Goal: Task Accomplishment & Management: Manage account settings

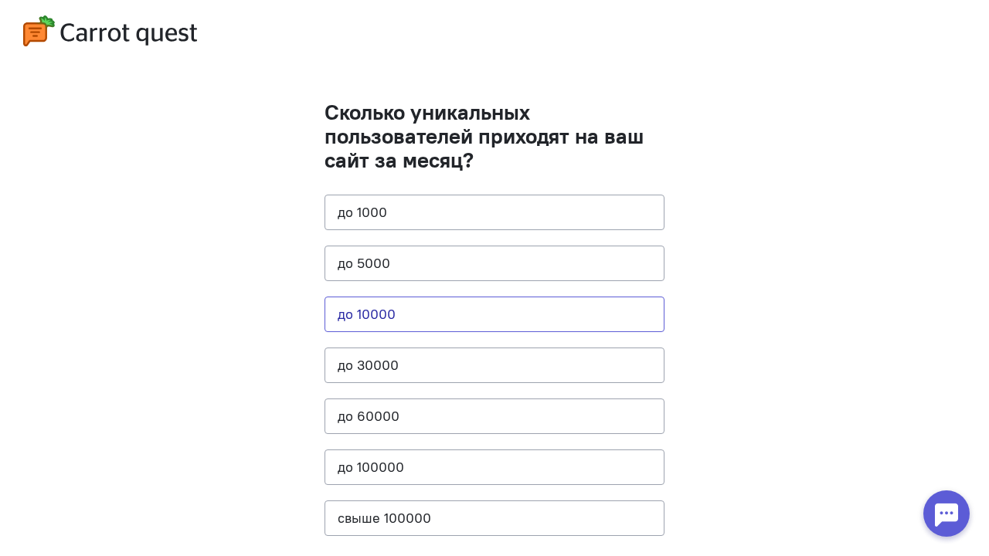
click at [474, 306] on button "до 10000" at bounding box center [495, 315] width 340 height 36
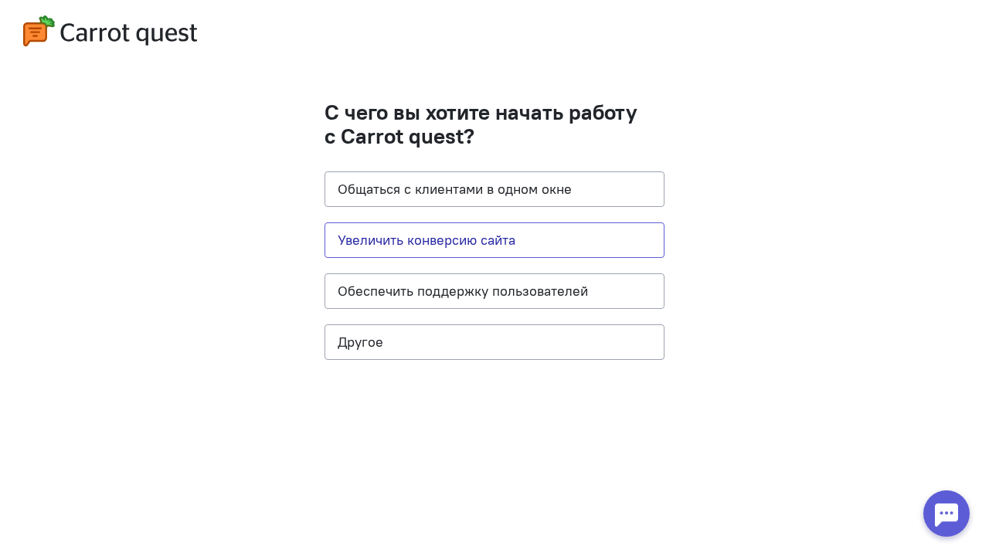
click at [469, 233] on button "Увеличить конверсию сайта" at bounding box center [495, 241] width 340 height 36
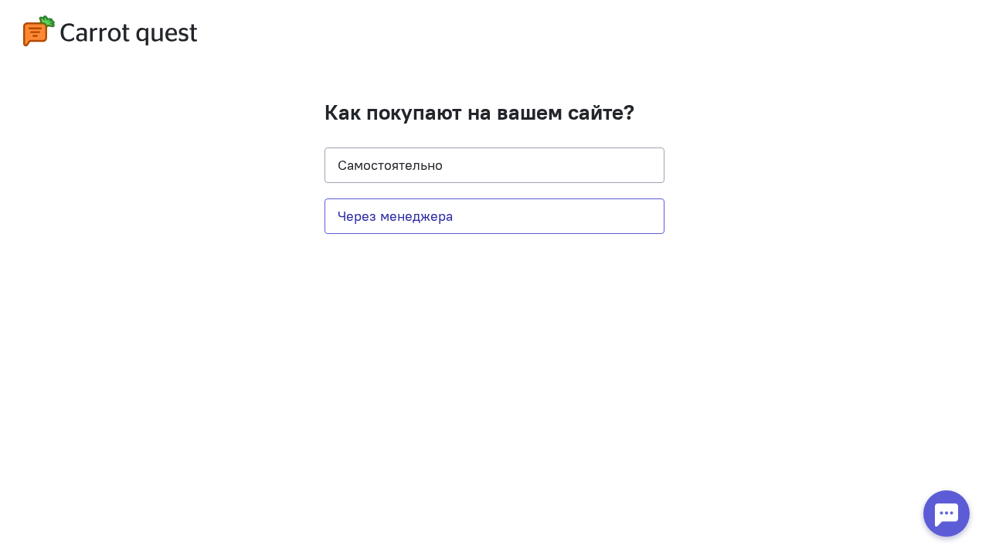
click at [423, 215] on button "Через менеджера" at bounding box center [495, 217] width 340 height 36
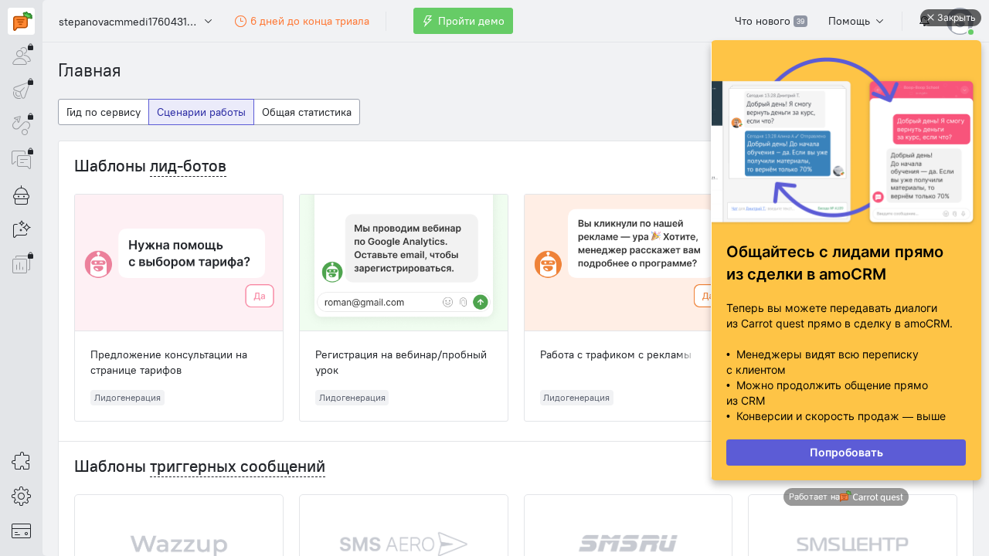
click at [940, 20] on div "Закрыть" at bounding box center [956, 17] width 39 height 17
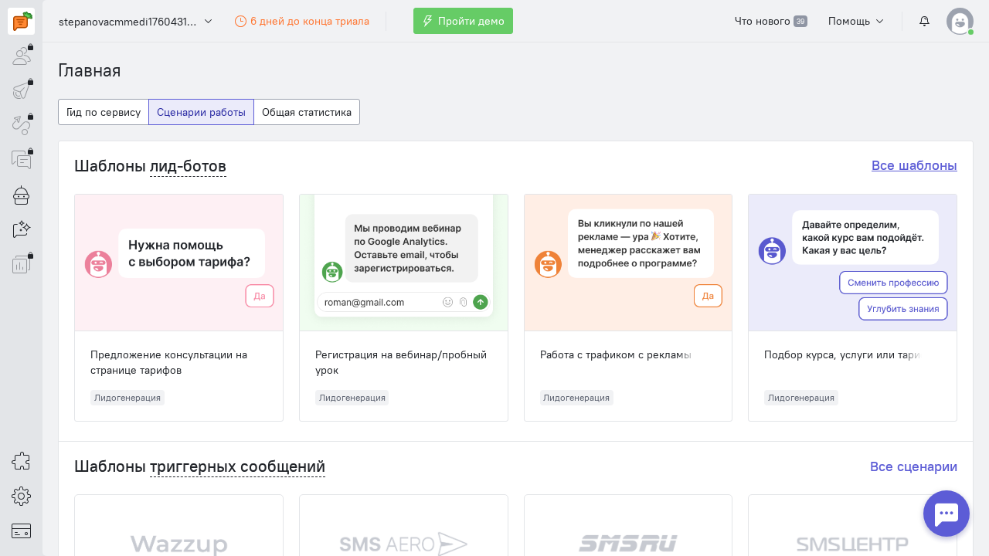
click at [902, 166] on link "Все шаблоны" at bounding box center [915, 165] width 86 height 18
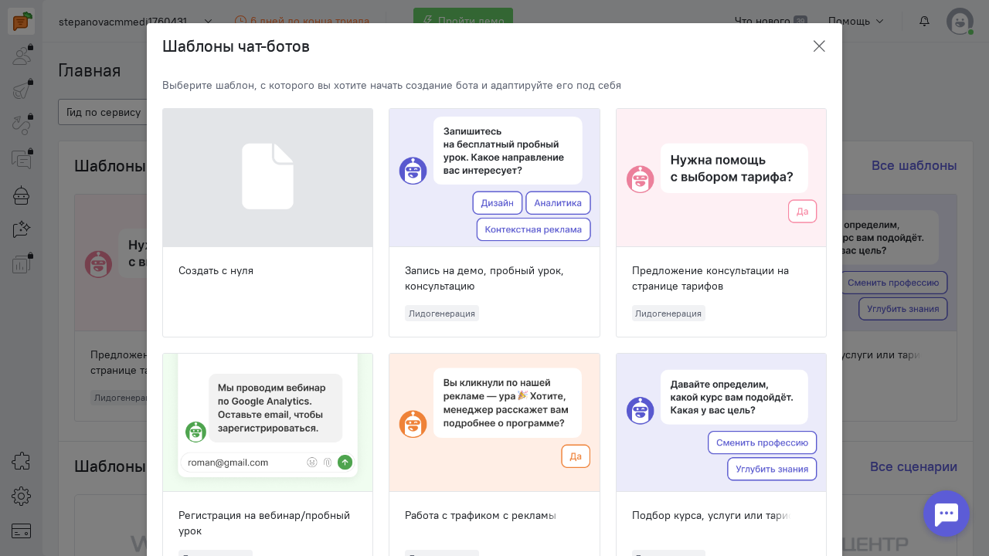
click at [818, 57] on button "button" at bounding box center [819, 47] width 46 height 36
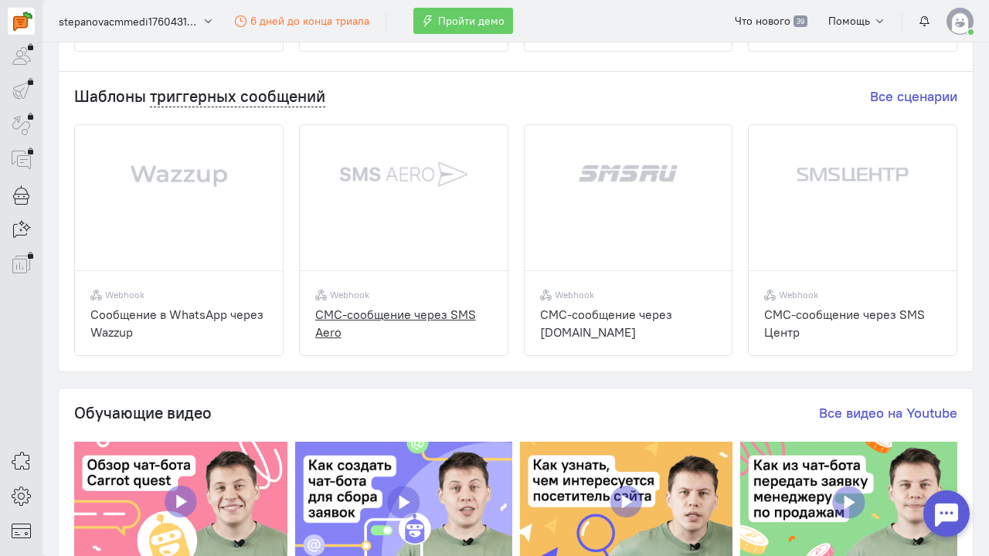
scroll to position [362, 0]
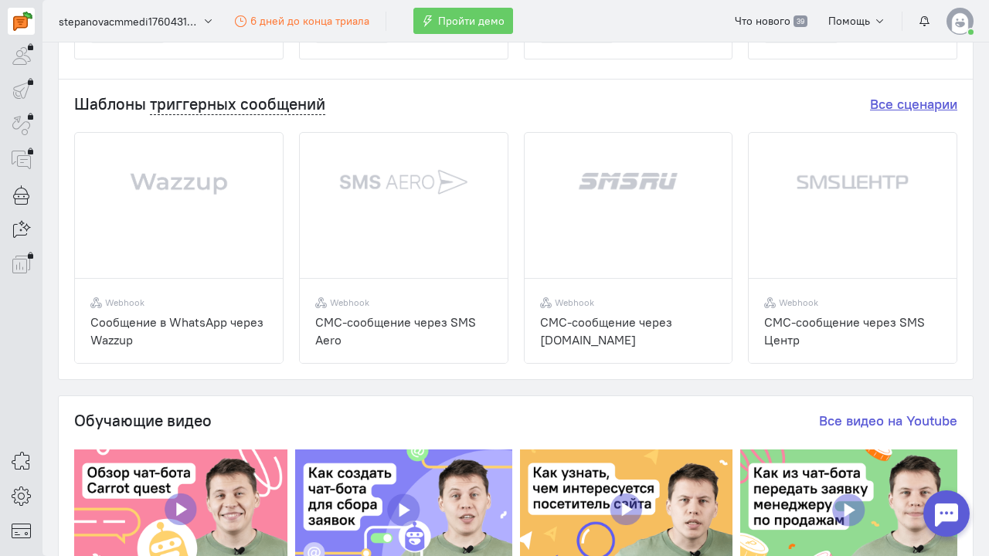
click at [912, 102] on link "Все сценарии" at bounding box center [913, 104] width 87 height 18
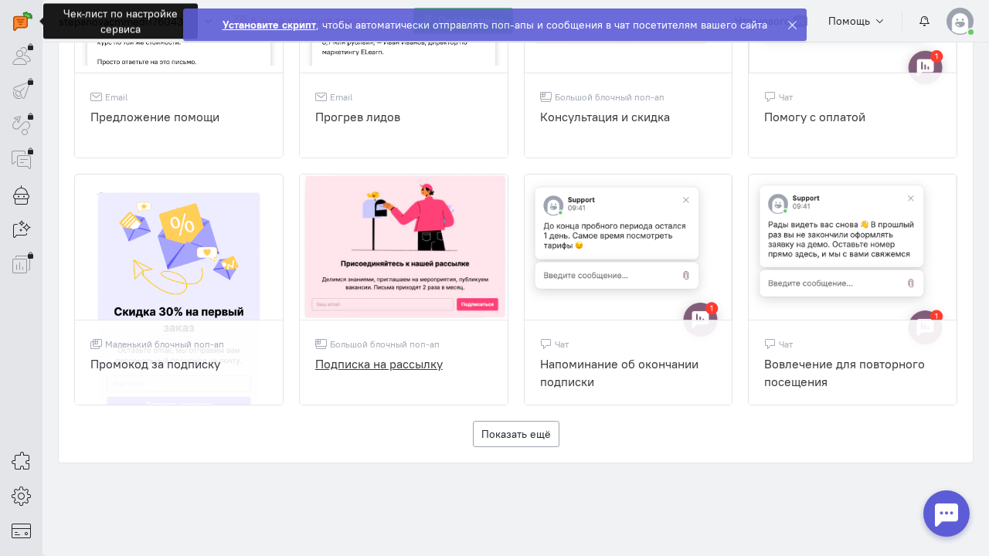
scroll to position [1011, 0]
click at [501, 429] on button "Показать ещё" at bounding box center [516, 435] width 87 height 26
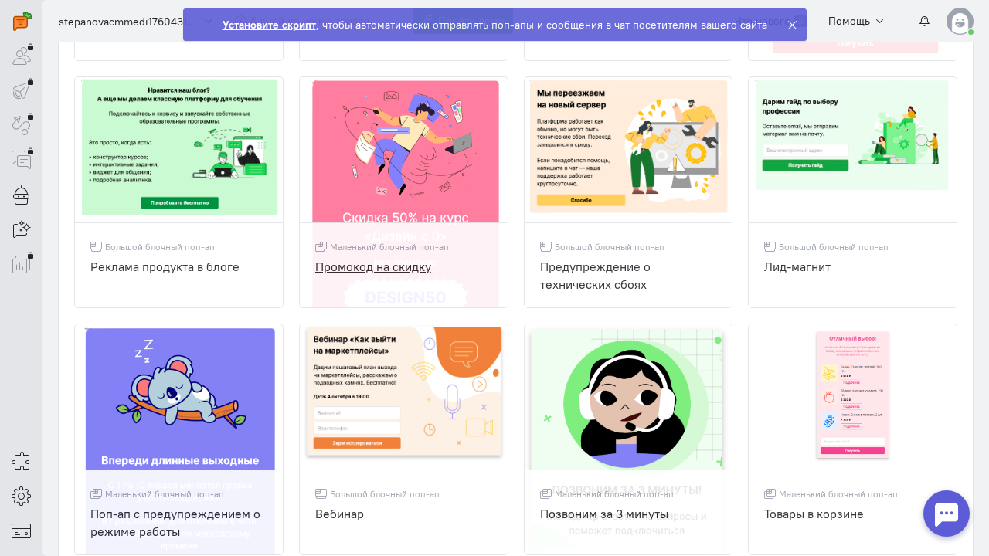
scroll to position [1607, 0]
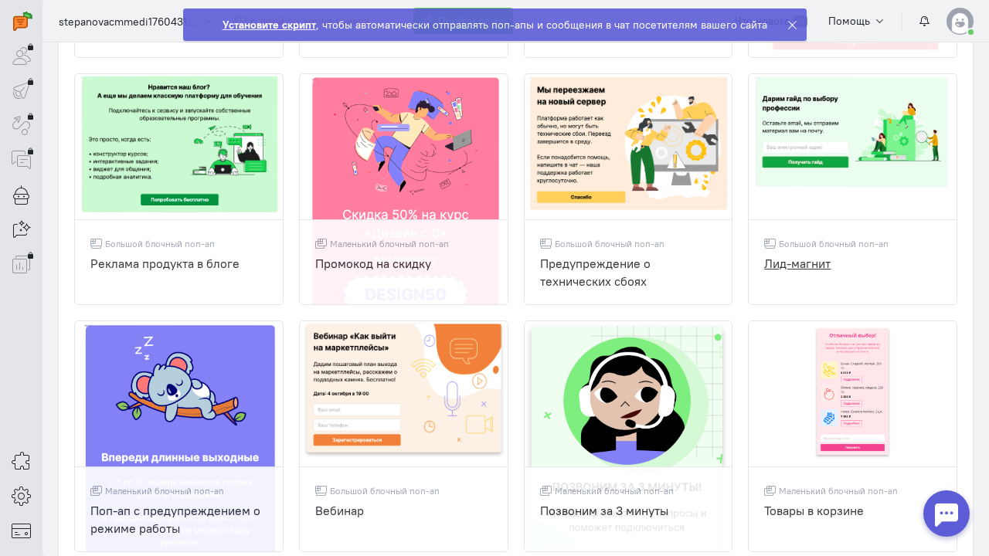
click at [857, 251] on div "Большой блочный поп-ап Лид-магнит" at bounding box center [853, 261] width 208 height 85
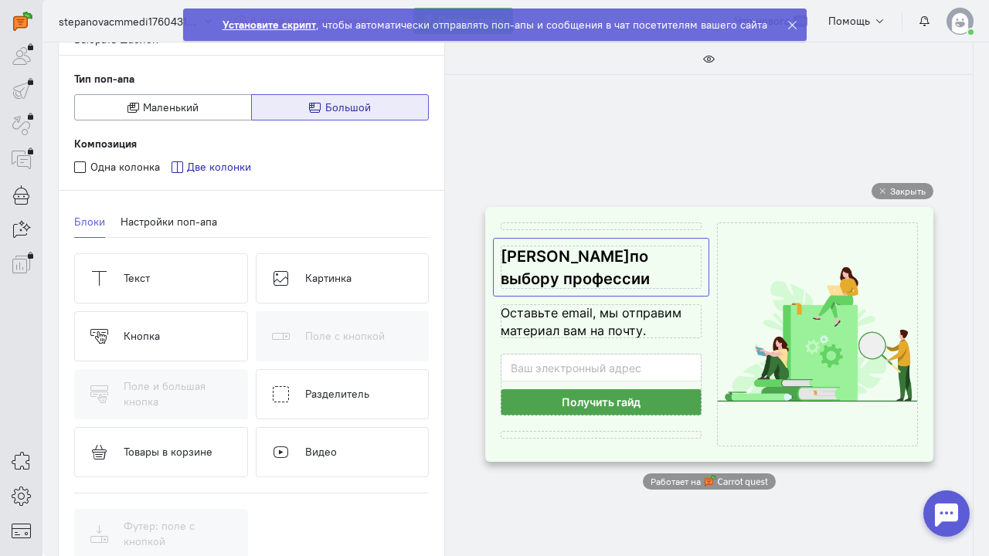
click at [569, 267] on cq-popup-text-block-preview at bounding box center [601, 267] width 201 height 43
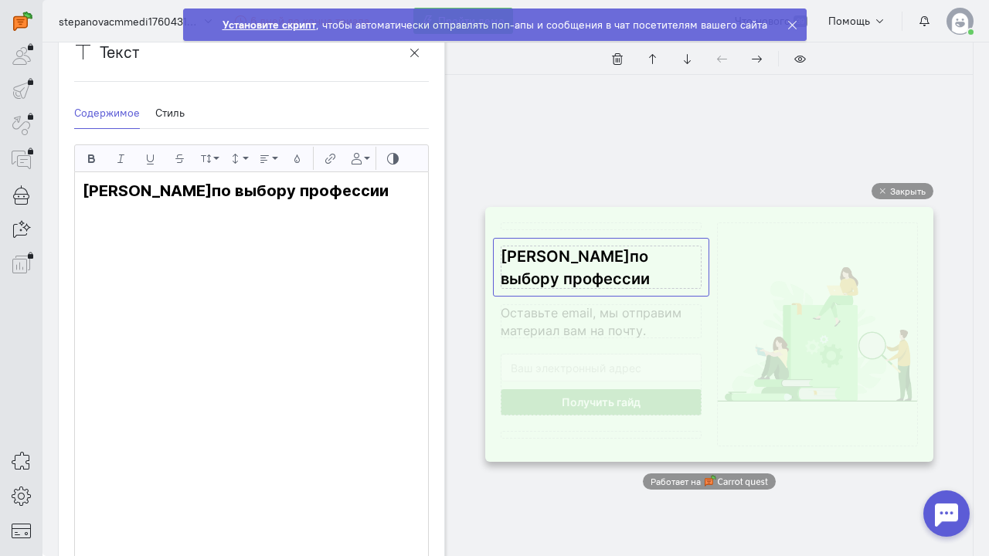
click at [569, 267] on cq-popup-text-block-preview at bounding box center [601, 267] width 201 height 43
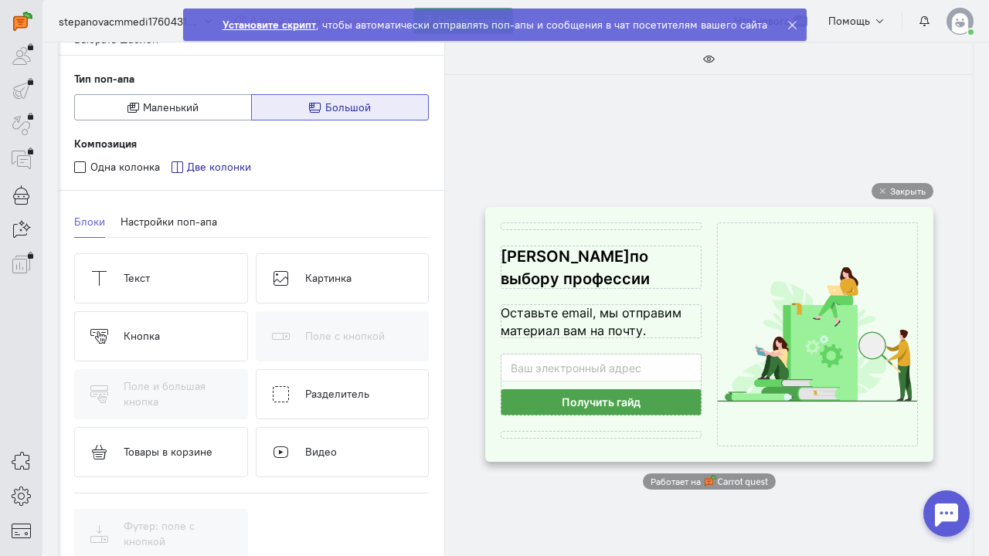
click at [178, 189] on div "Композиция Одна колонка Две колонки" at bounding box center [252, 156] width 386 height 70
click at [530, 270] on cq-popup-text-block-preview at bounding box center [601, 267] width 201 height 43
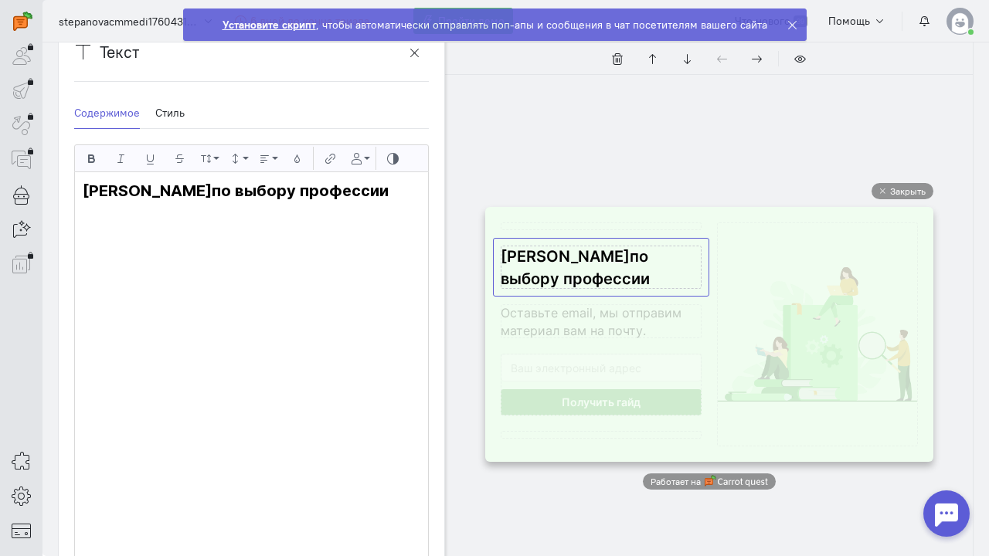
click at [192, 192] on p "[PERSON_NAME] по выбору профессии" at bounding box center [252, 191] width 338 height 22
drag, startPoint x: 179, startPoint y: 192, endPoint x: 355, endPoint y: 202, distance: 175.7
click at [355, 202] on div "[PERSON_NAME] по выбору профессии" at bounding box center [251, 382] width 353 height 421
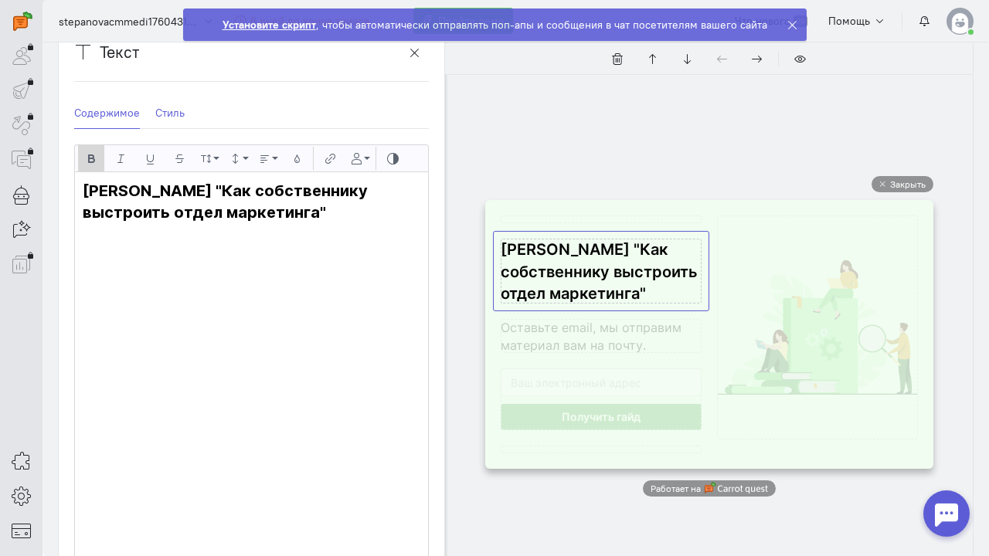
click at [172, 114] on link "Стиль" at bounding box center [169, 113] width 29 height 32
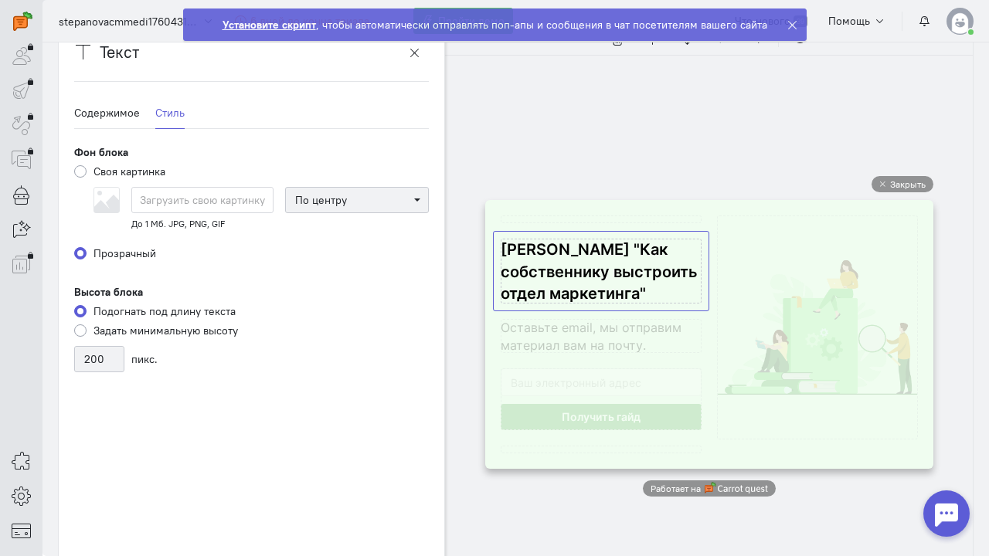
scroll to position [144, 0]
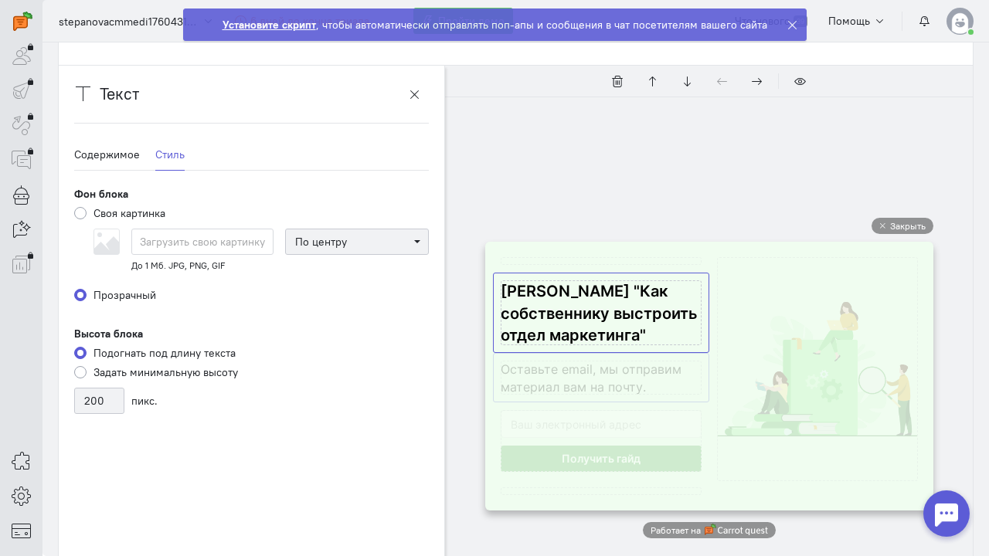
click at [577, 378] on cq-popup-text-block-preview at bounding box center [601, 378] width 201 height 34
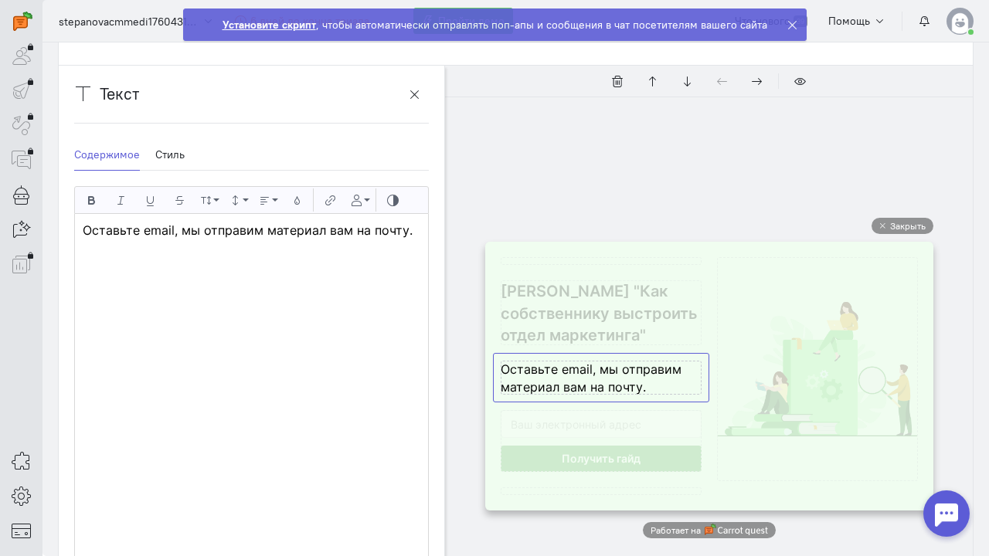
click at [621, 386] on cq-popup-text-block-preview at bounding box center [601, 378] width 201 height 34
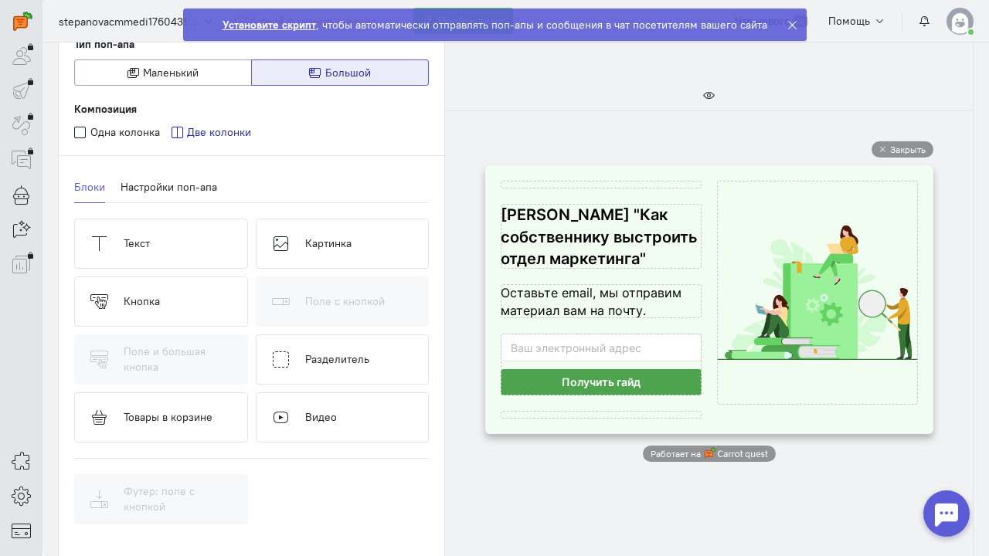
scroll to position [396, 0]
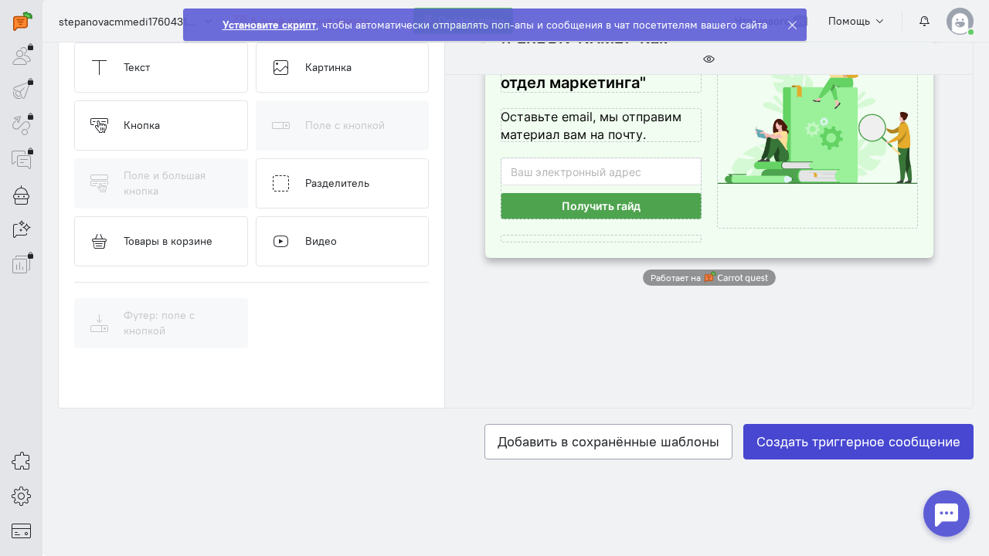
click at [812, 450] on label "Создать триггерное сообщение" at bounding box center [858, 442] width 230 height 36
click at [0, 0] on input "Создать триггерное сообщение" at bounding box center [0, 0] width 0 height 0
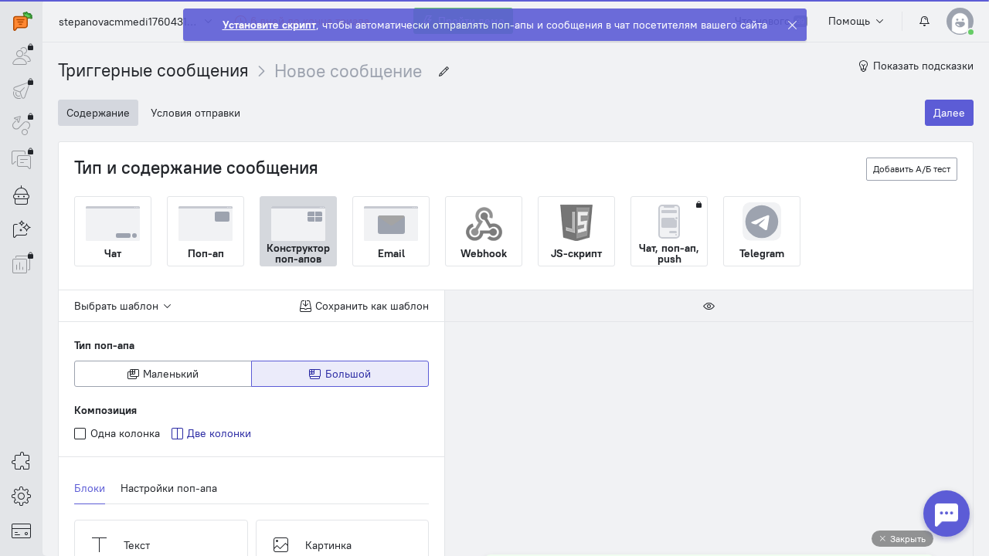
click at [295, 26] on strong "Установите скрипт" at bounding box center [269, 25] width 93 height 14
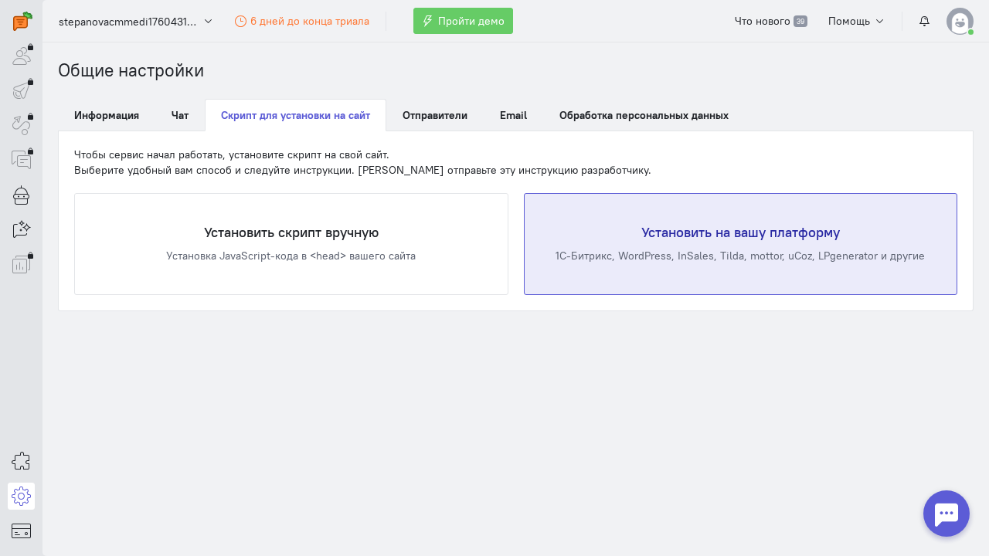
click at [601, 243] on div "Установить на вашу платформу 1С-Битрикс, WordPress, InSales, Tilda, mottor, uCo…" at bounding box center [741, 244] width 433 height 100
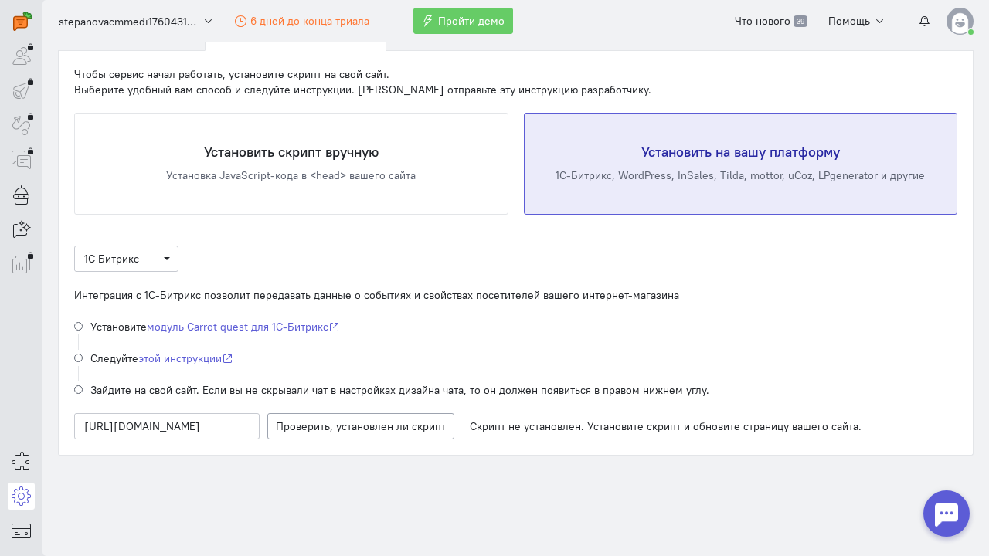
scroll to position [79, 0]
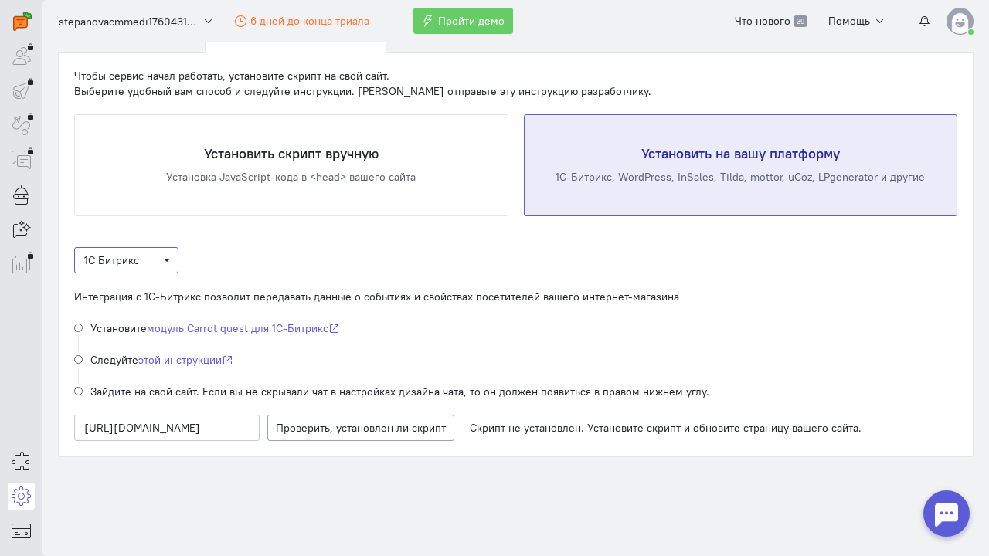
click at [114, 257] on span "1С Битрикс" at bounding box center [111, 260] width 55 height 14
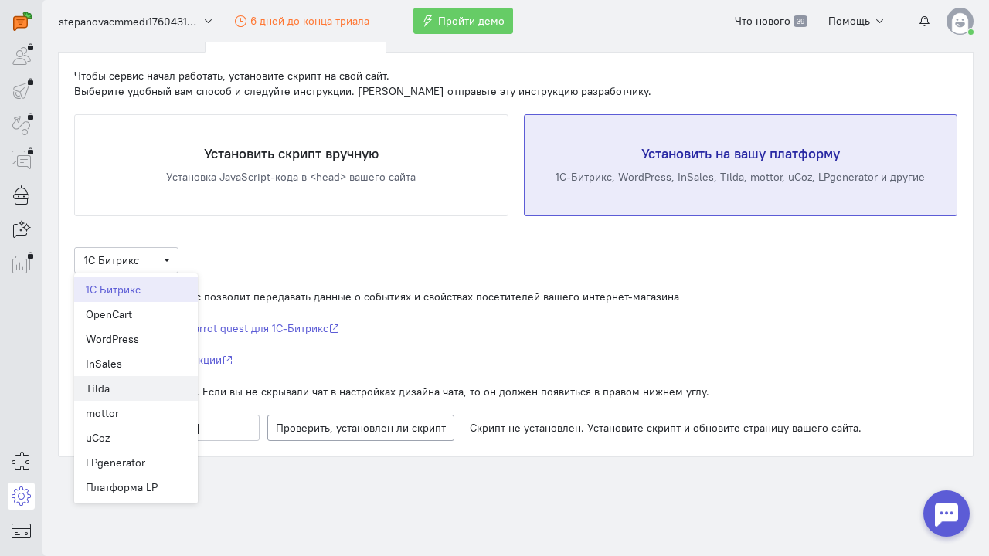
click at [110, 384] on div "Tilda" at bounding box center [136, 388] width 100 height 15
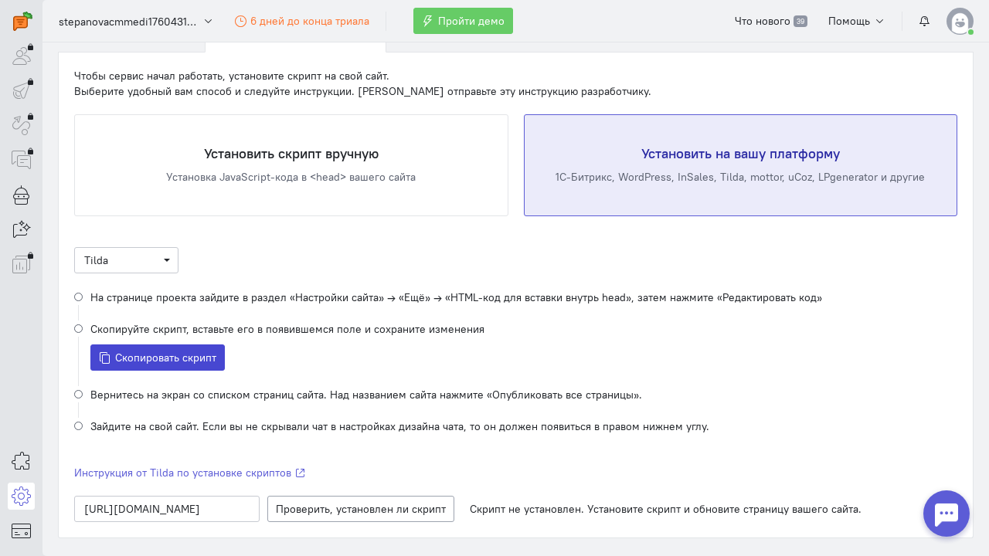
click at [195, 361] on span "Скопировать скрипт" at bounding box center [165, 358] width 101 height 14
click at [354, 506] on span "Проверяем наличие скрипта" at bounding box center [369, 509] width 144 height 14
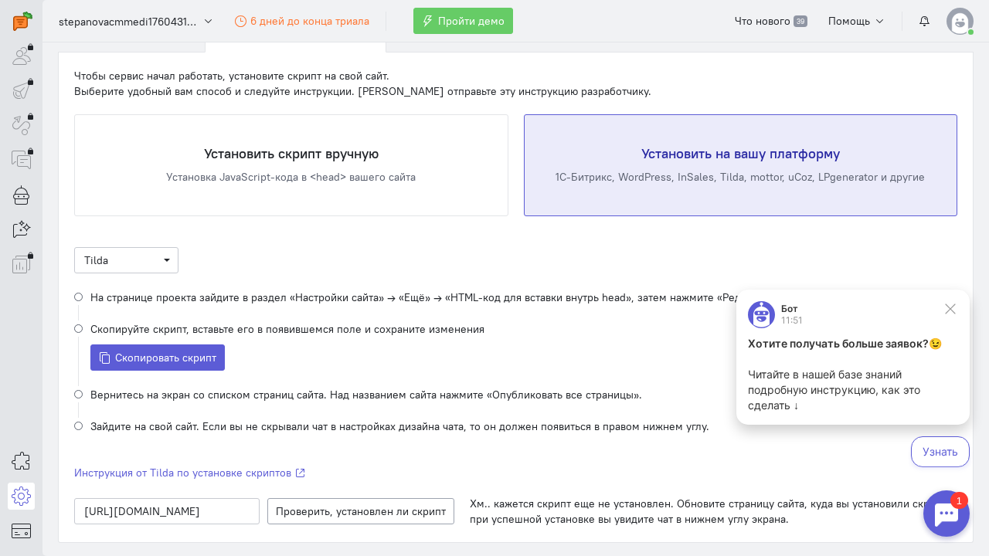
scroll to position [0, 0]
click at [196, 514] on input "[URL][DOMAIN_NAME]" at bounding box center [166, 511] width 185 height 26
type input "[URL][DOMAIN_NAME]"
click at [321, 509] on span "Проверяем наличие скрипта" at bounding box center [369, 512] width 144 height 14
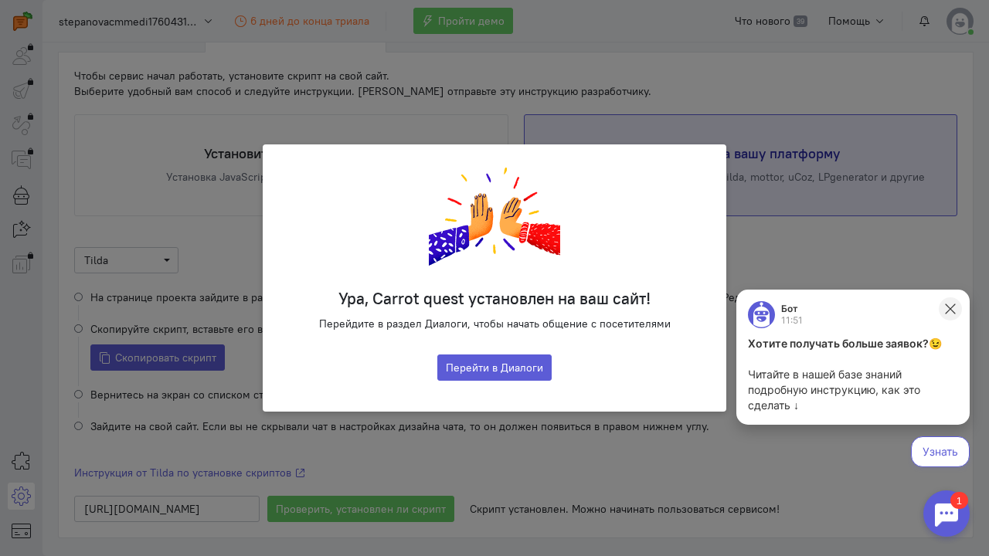
click at [948, 308] on icon at bounding box center [950, 309] width 14 height 14
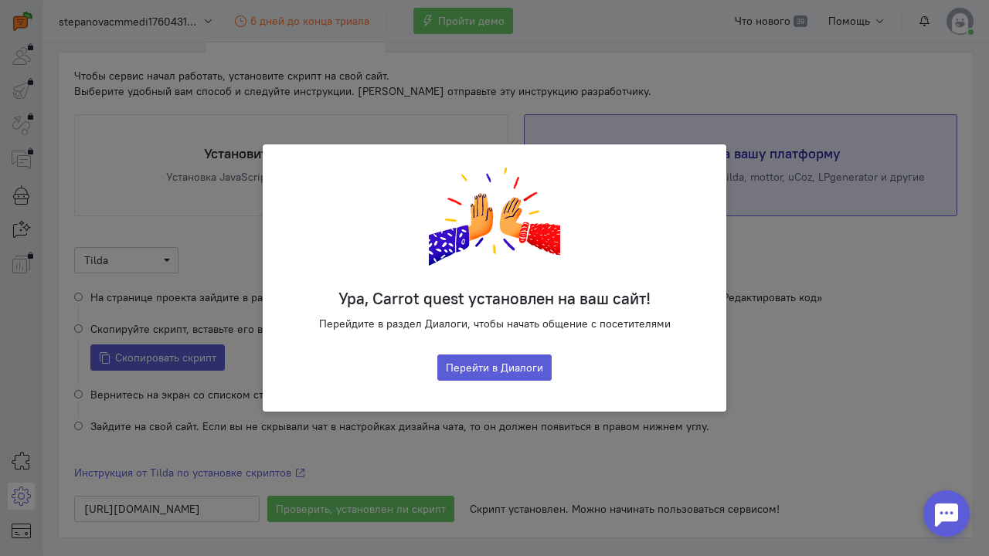
click at [784, 343] on div "Ура, Carrot quest установлен на ваш сайт! Перейдите в раздел Диалоги, чтобы нач…" at bounding box center [494, 278] width 989 height 556
click at [814, 357] on div "Ура, Carrot quest установлен на ваш сайт! Перейдите в раздел Диалоги, чтобы нач…" at bounding box center [494, 278] width 989 height 556
click at [522, 365] on button "Перейти в Диалоги" at bounding box center [494, 368] width 114 height 26
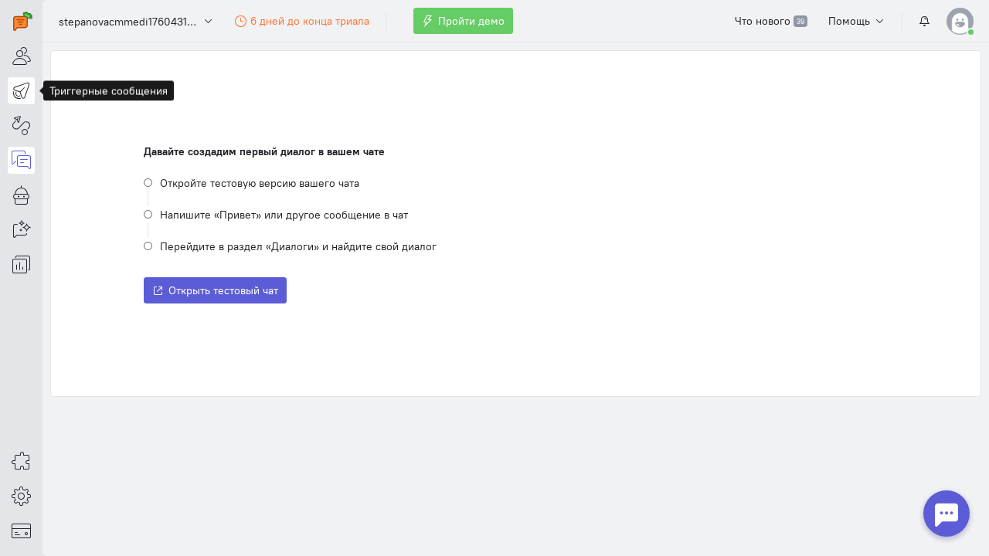
click at [17, 104] on link at bounding box center [21, 90] width 27 height 27
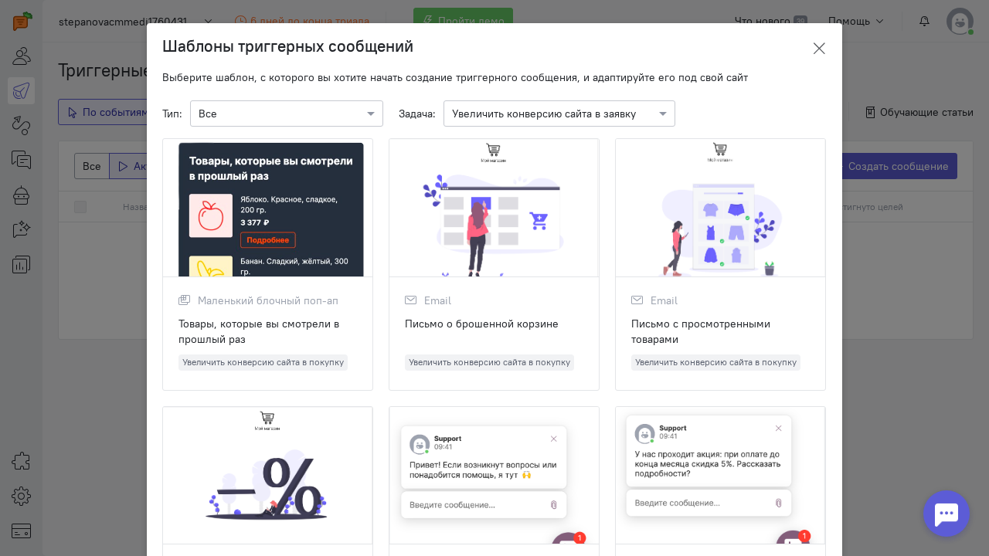
click at [820, 42] on icon at bounding box center [818, 48] width 15 height 15
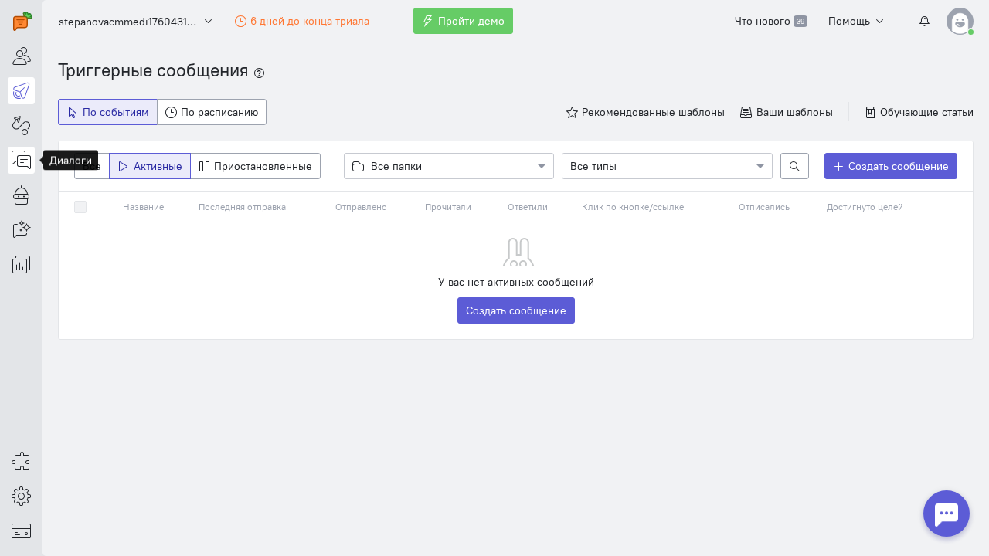
click at [25, 157] on icon at bounding box center [21, 160] width 19 height 19
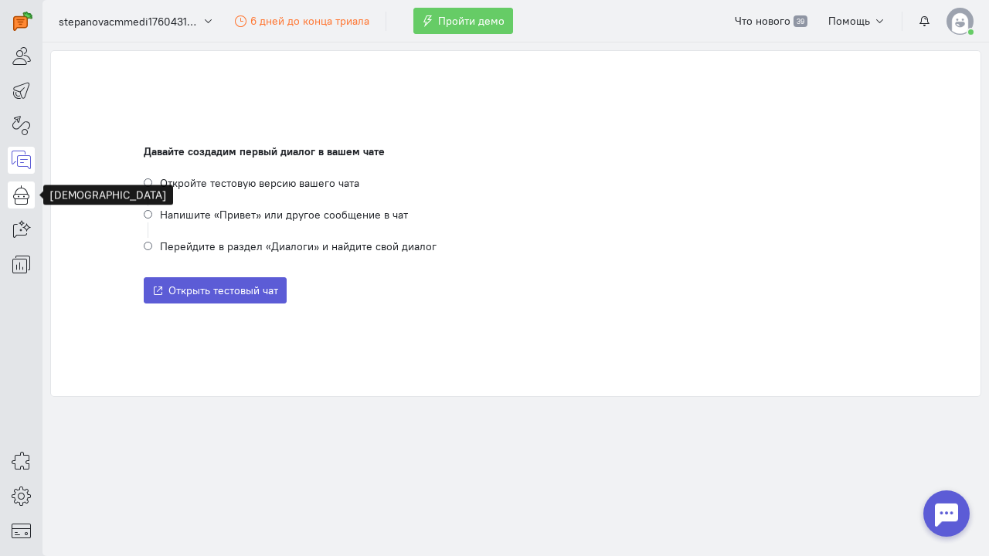
click at [19, 199] on icon at bounding box center [21, 194] width 19 height 19
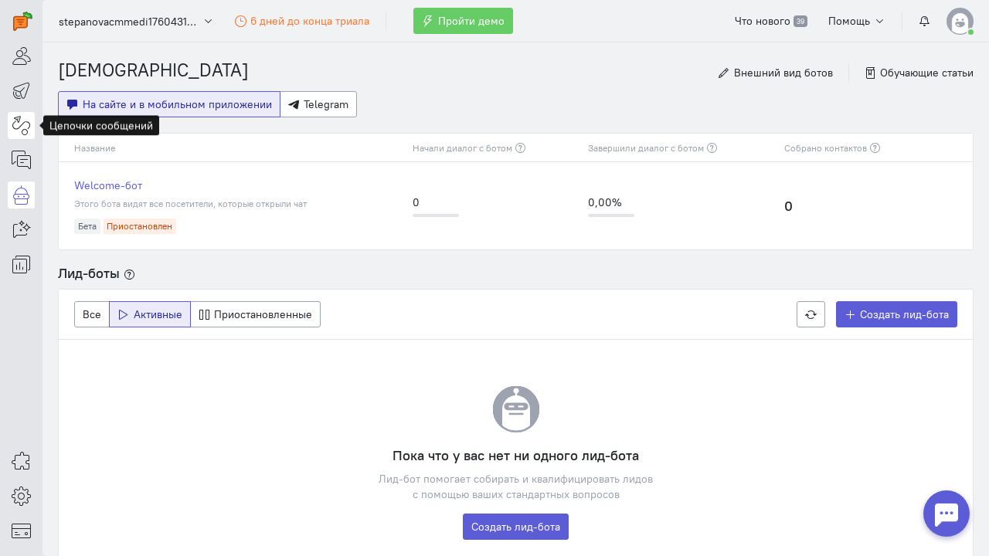
click at [28, 124] on icon at bounding box center [21, 125] width 19 height 19
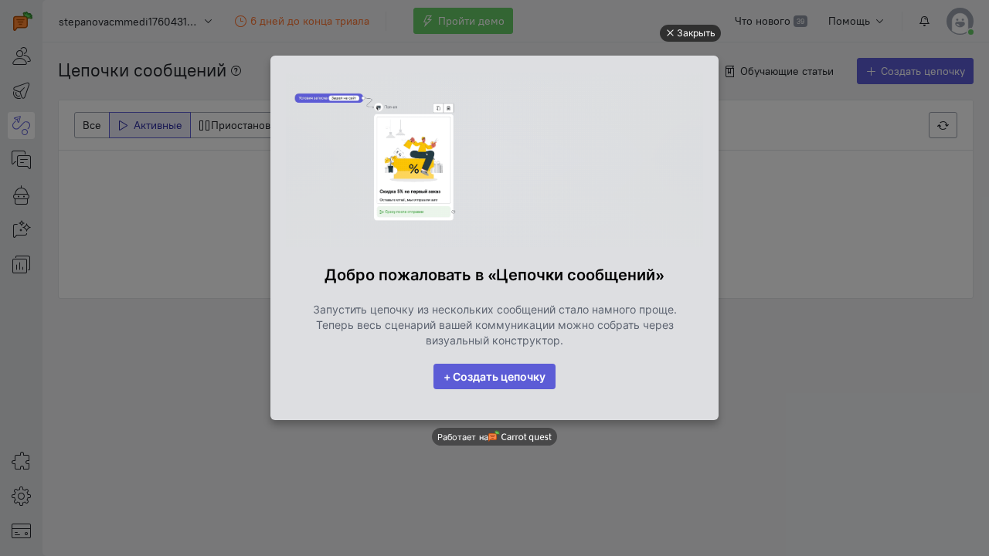
click at [688, 34] on div "Закрыть" at bounding box center [696, 33] width 39 height 17
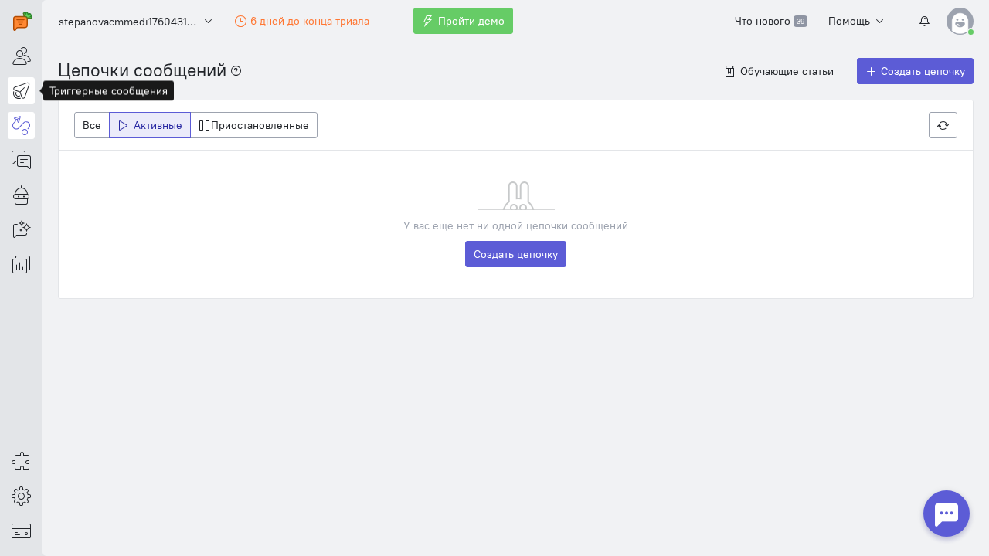
click at [15, 92] on icon at bounding box center [21, 90] width 19 height 19
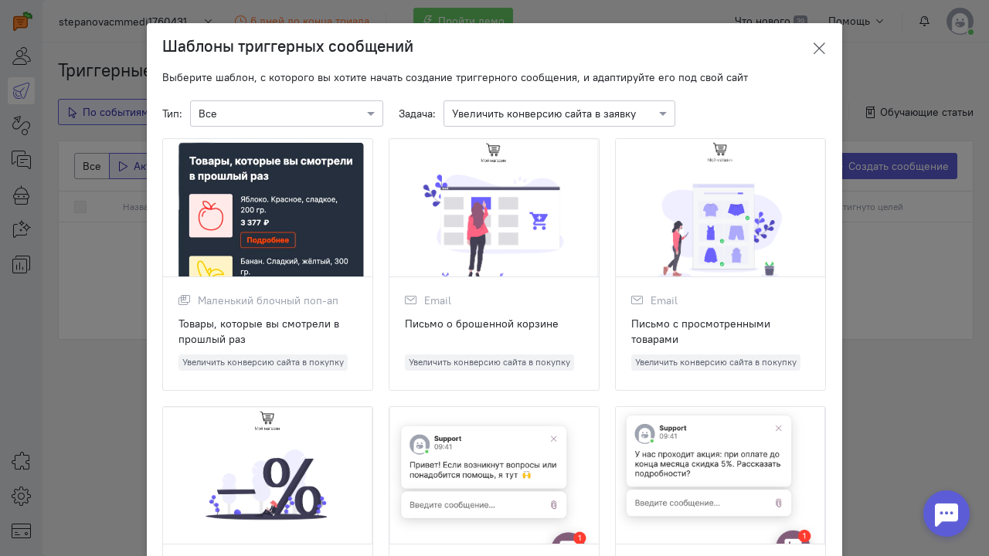
click at [821, 46] on icon at bounding box center [818, 48] width 15 height 15
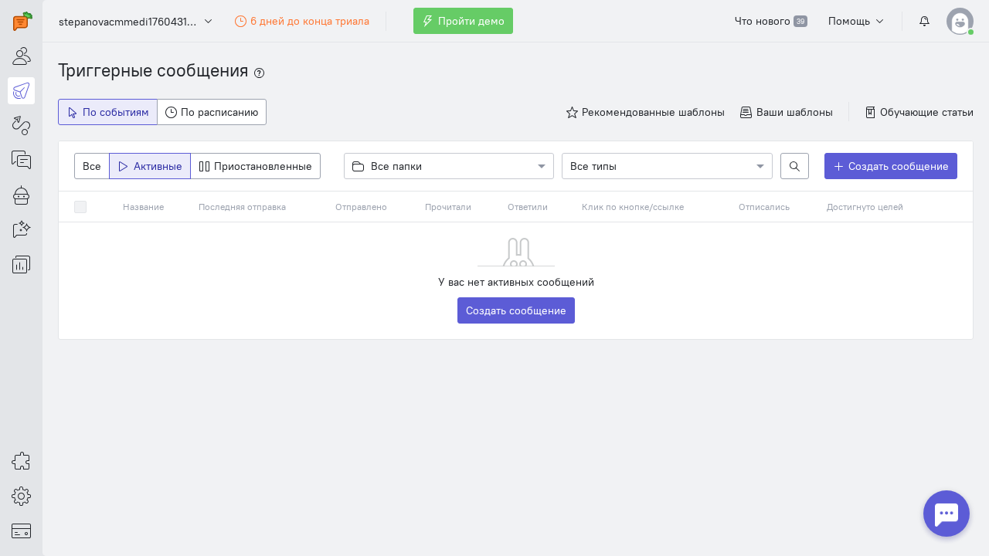
click at [36, 56] on div at bounding box center [21, 139] width 42 height 278
click at [32, 56] on link at bounding box center [21, 55] width 27 height 27
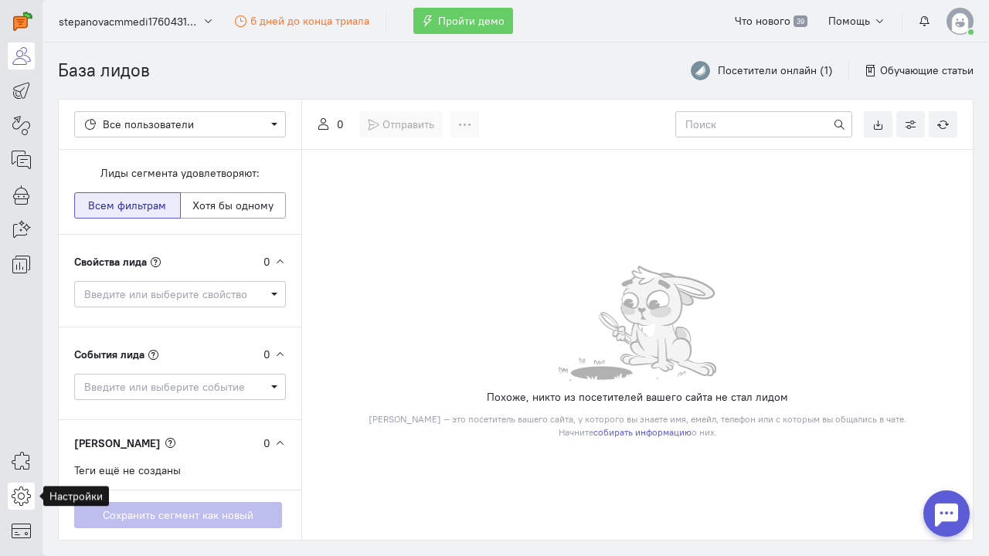
click at [20, 493] on icon at bounding box center [21, 496] width 19 height 19
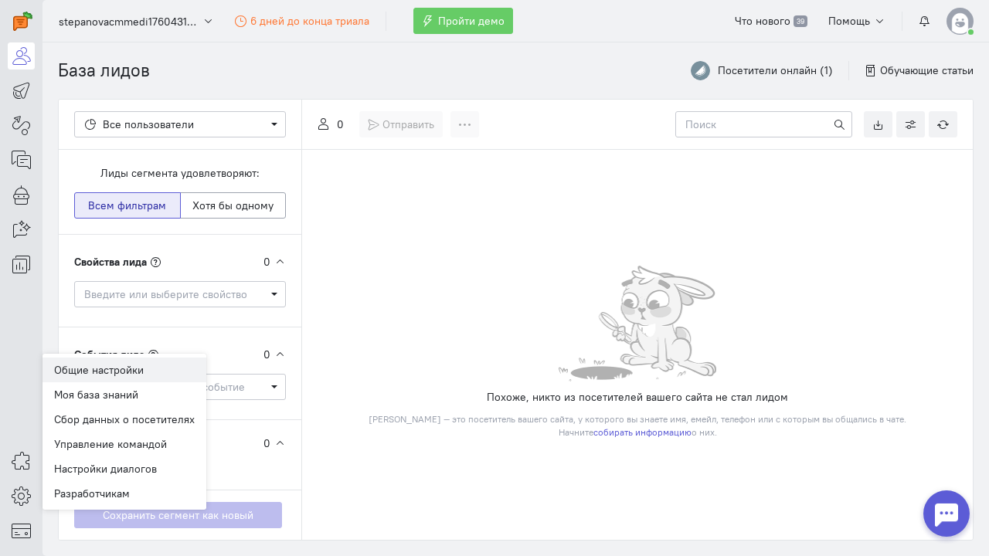
click at [83, 369] on link "Общие настройки" at bounding box center [124, 370] width 164 height 25
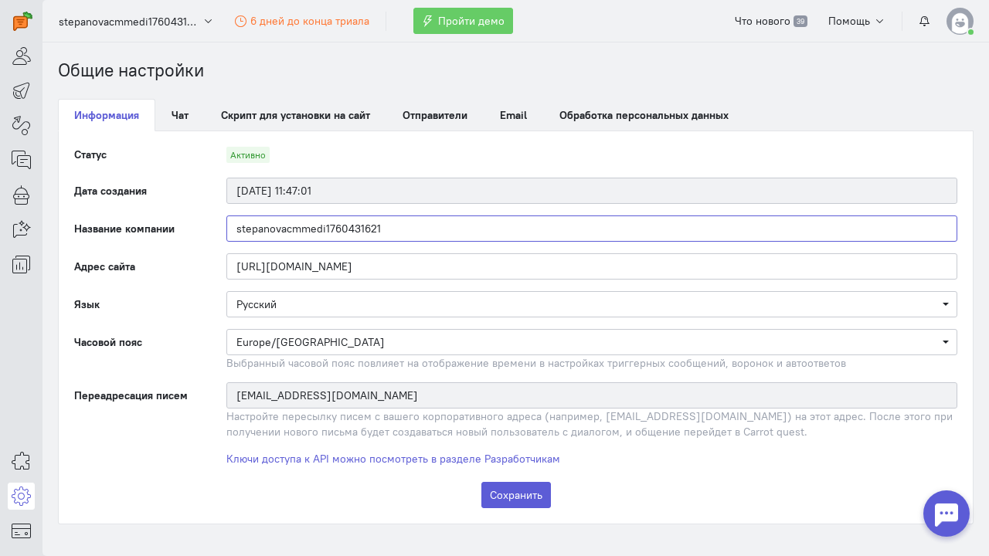
drag, startPoint x: 387, startPoint y: 228, endPoint x: 212, endPoint y: 223, distance: 174.7
click at [212, 223] on div "stepanovacmmedi1760431621" at bounding box center [592, 229] width 762 height 26
type input "Convert Monster РЕОМ"
click at [195, 260] on label "Адрес сайта" at bounding box center [135, 266] width 152 height 26
click at [526, 505] on button "Сохранить" at bounding box center [516, 495] width 70 height 26
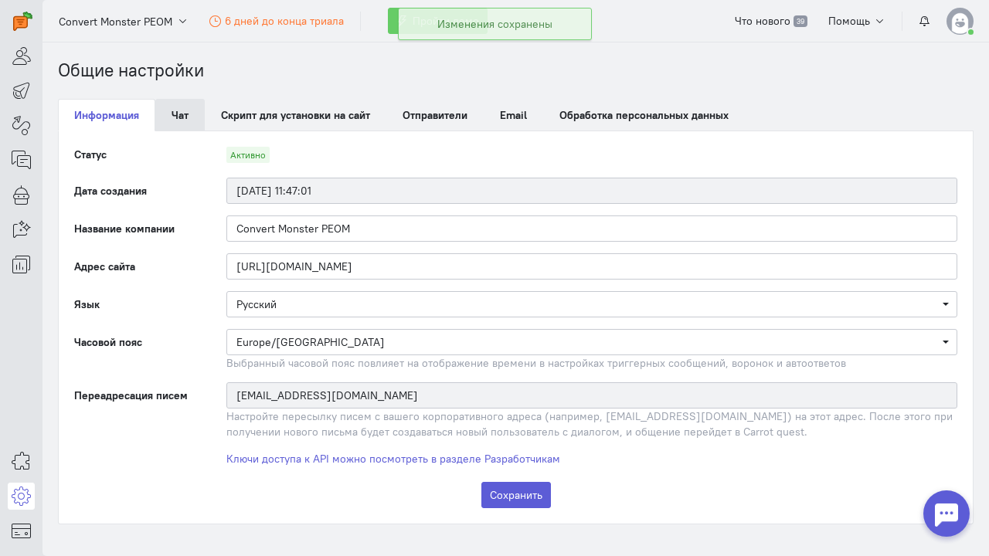
click at [184, 120] on link "Чат" at bounding box center [179, 115] width 49 height 32
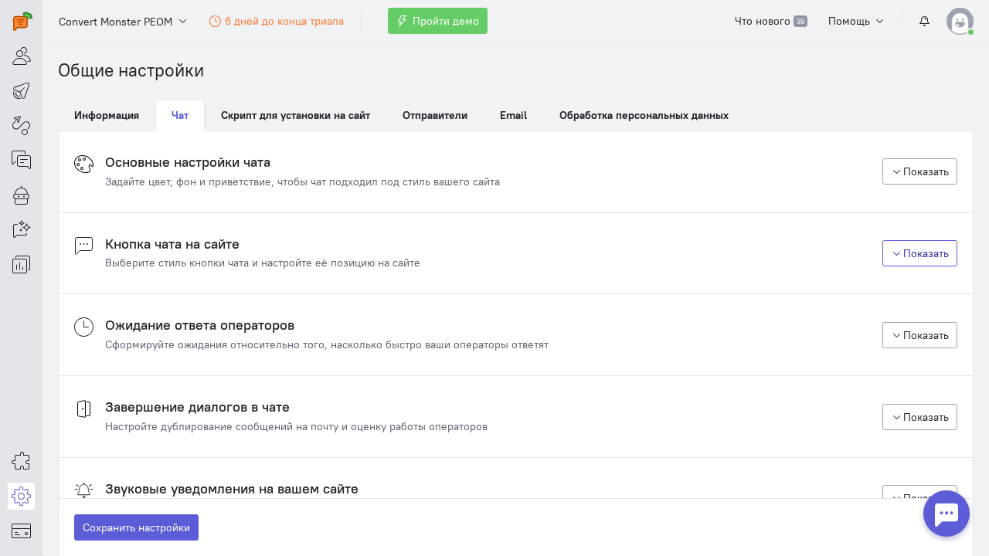
click at [902, 260] on button "Показать" at bounding box center [920, 253] width 76 height 26
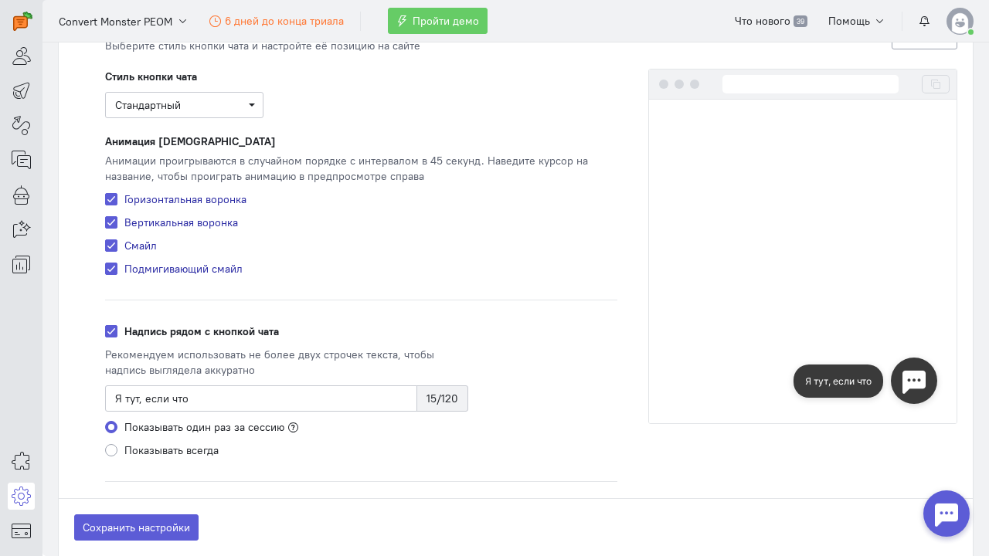
scroll to position [207, 0]
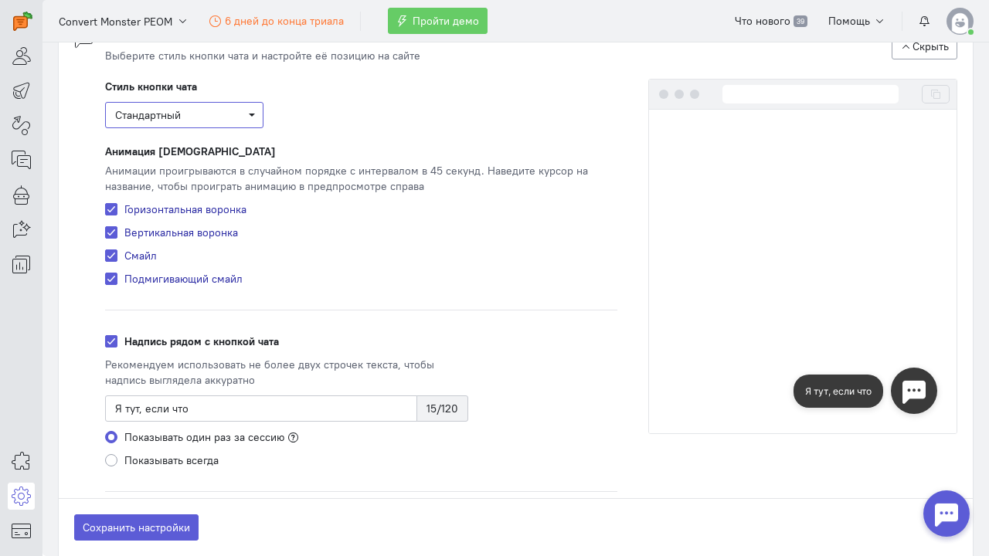
click at [195, 121] on span "Стандартный" at bounding box center [184, 115] width 158 height 26
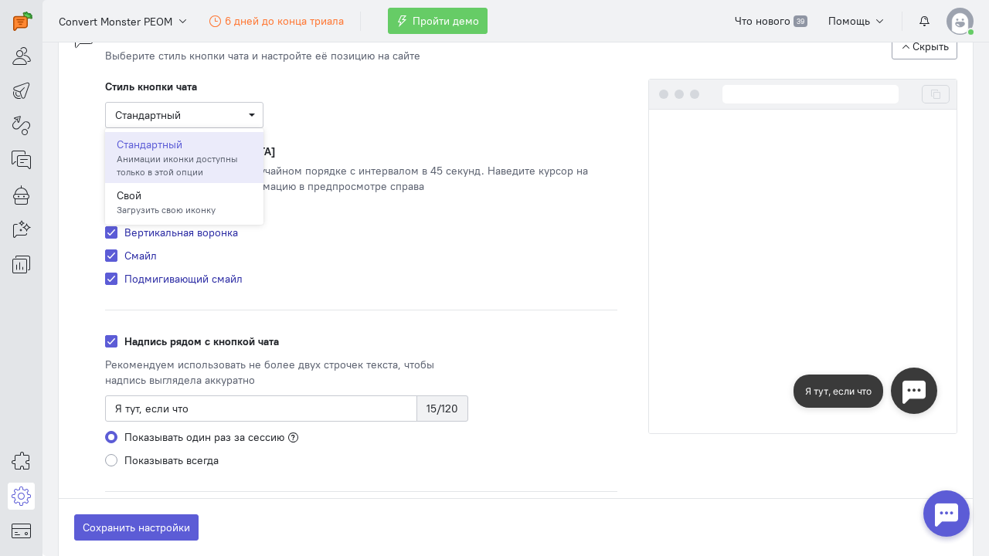
click at [424, 113] on div "Стиль кнопки чата Стандартный Стандартный Анимации иконки доступны только в это…" at bounding box center [361, 103] width 512 height 49
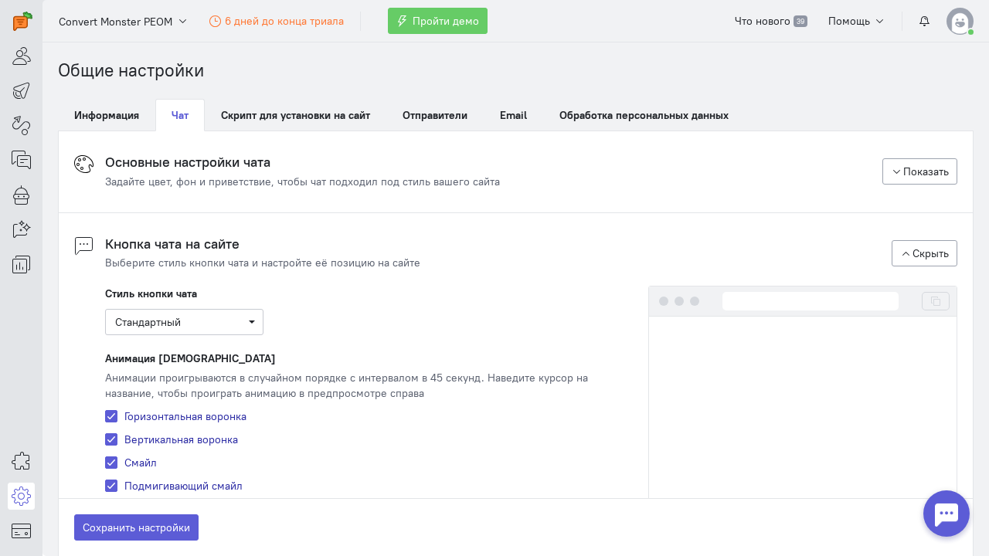
scroll to position [0, 0]
click at [910, 172] on button "Показать" at bounding box center [920, 171] width 76 height 26
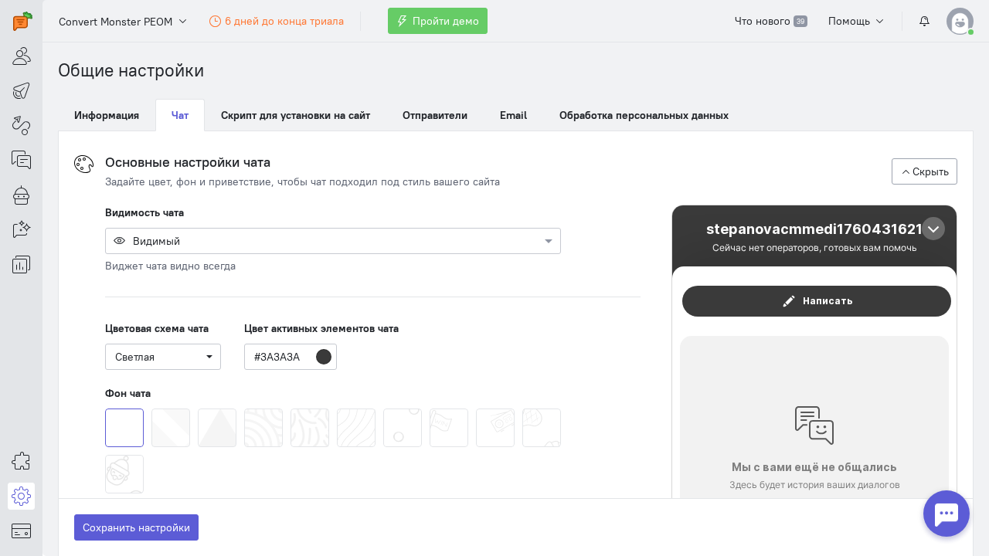
click at [289, 240] on div at bounding box center [333, 240] width 454 height 15
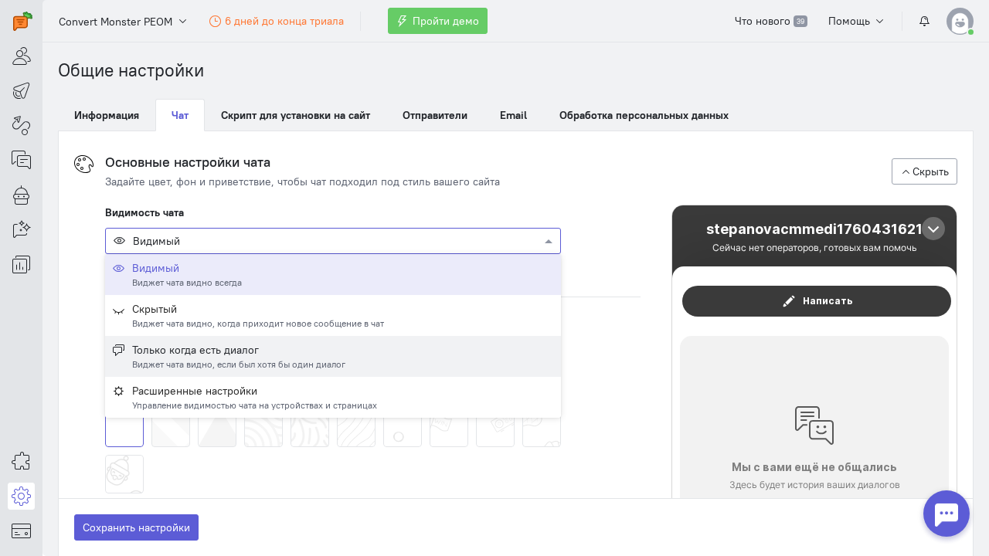
click at [204, 364] on div "Виджет чата видно, если был хотя бы один диалог" at bounding box center [238, 364] width 213 height 13
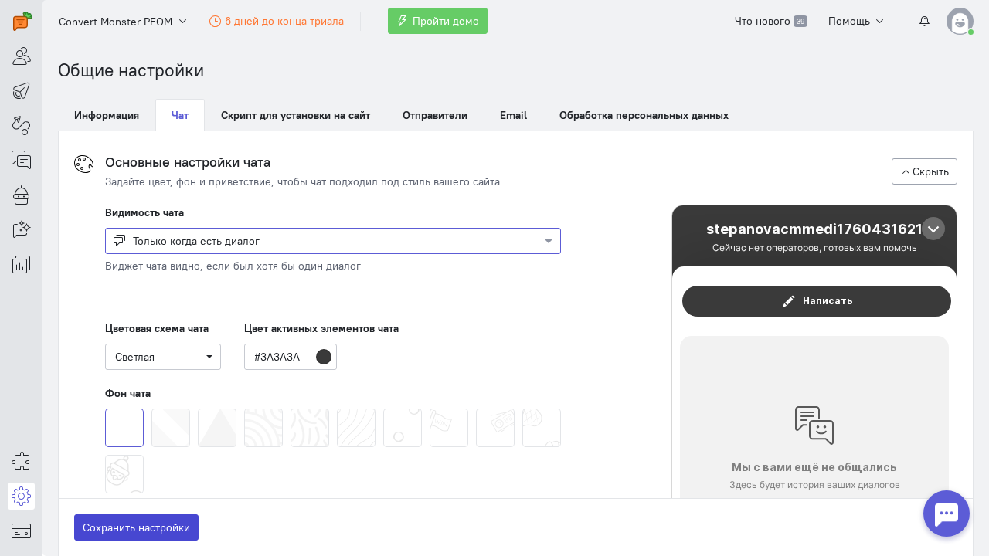
click at [183, 532] on button "Сохранить настройки" at bounding box center [136, 528] width 124 height 26
click at [117, 116] on link "Информация" at bounding box center [106, 115] width 97 height 32
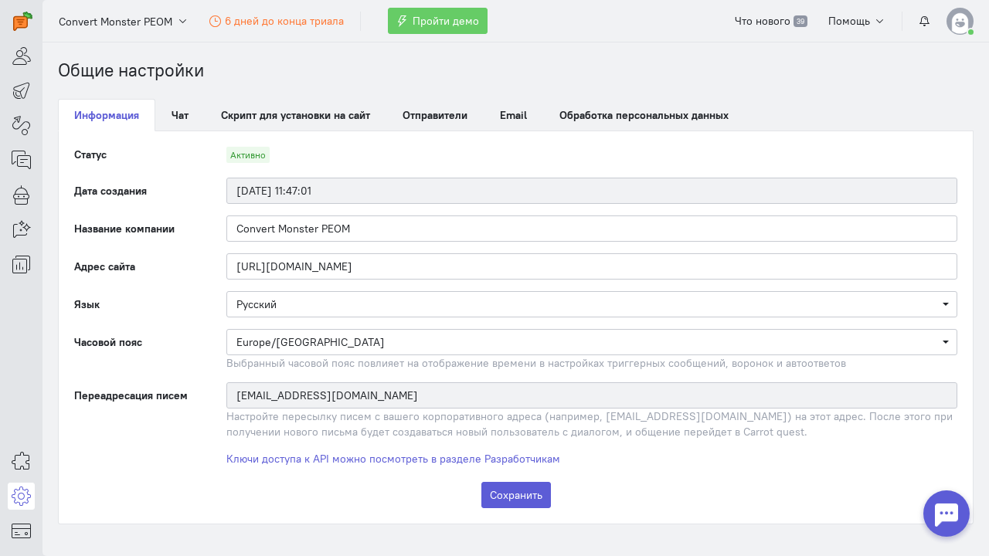
click at [960, 27] on img at bounding box center [959, 21] width 27 height 27
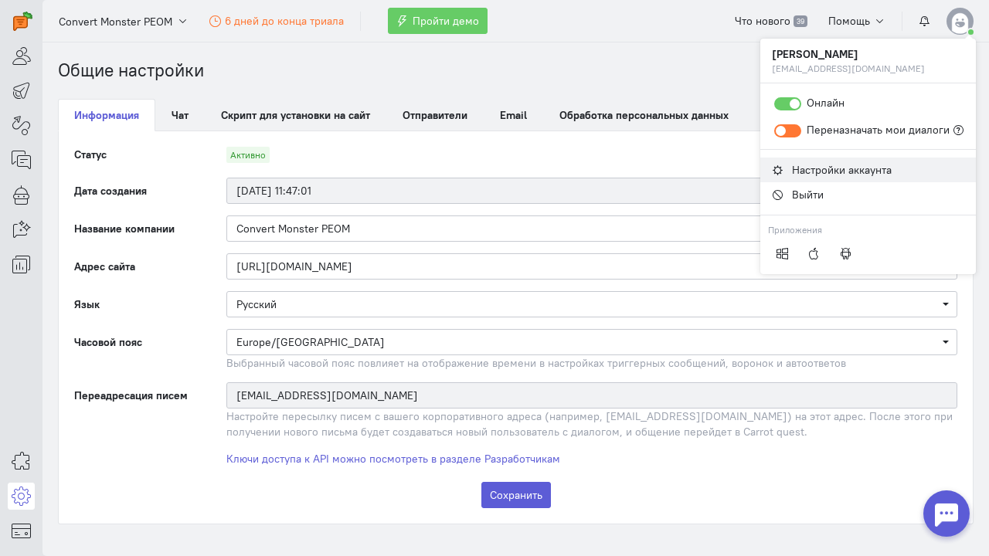
click at [823, 169] on span "Настройки аккаунта" at bounding box center [842, 170] width 100 height 14
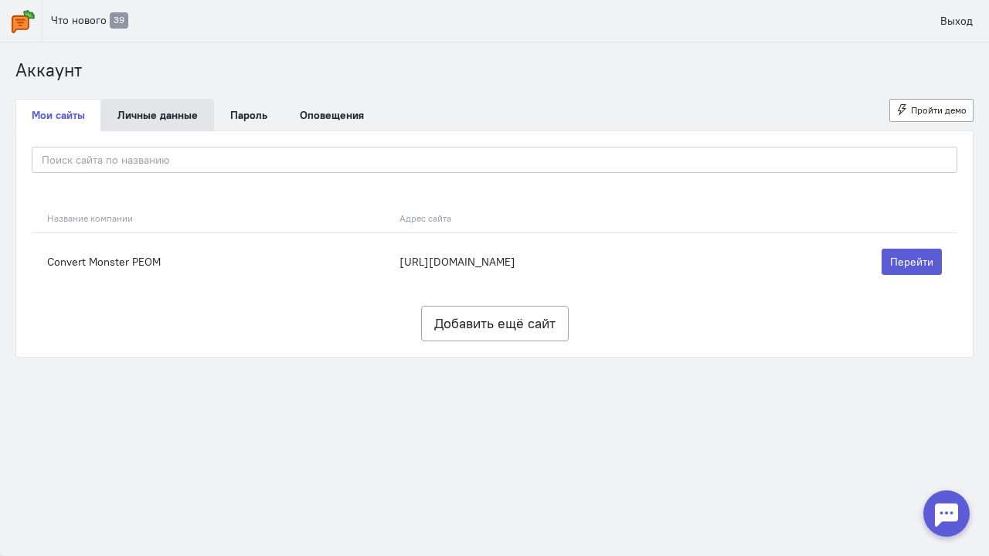
click at [157, 113] on link "Личные данные" at bounding box center [157, 115] width 113 height 32
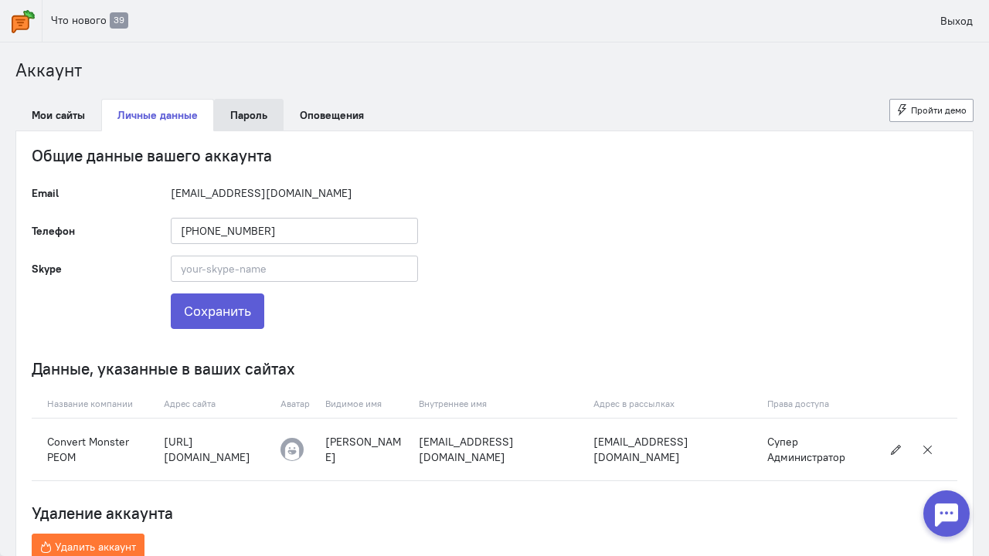
click at [257, 117] on link "Пароль" at bounding box center [249, 115] width 70 height 32
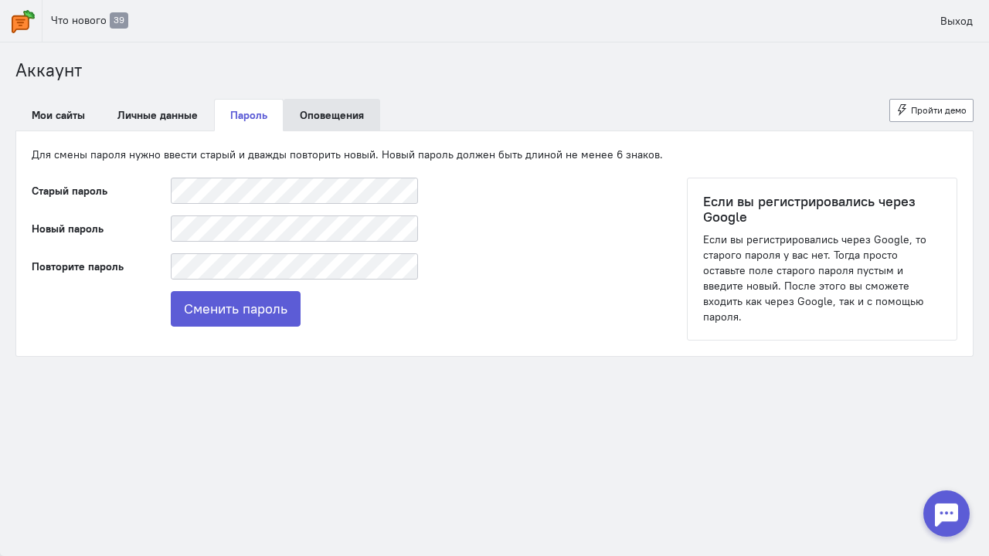
click at [319, 118] on link "Оповещения" at bounding box center [332, 115] width 97 height 32
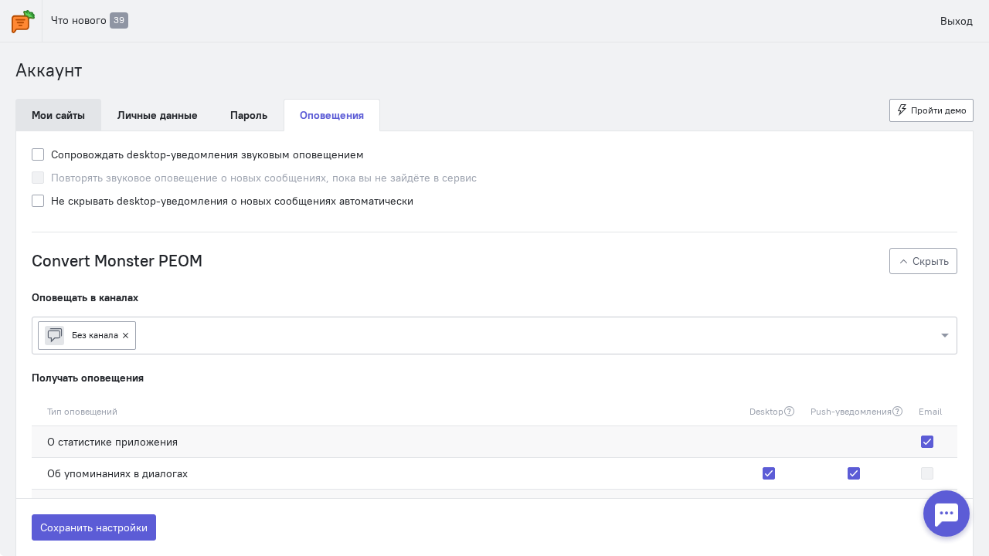
click at [73, 114] on link "Мои сайты" at bounding box center [58, 115] width 86 height 32
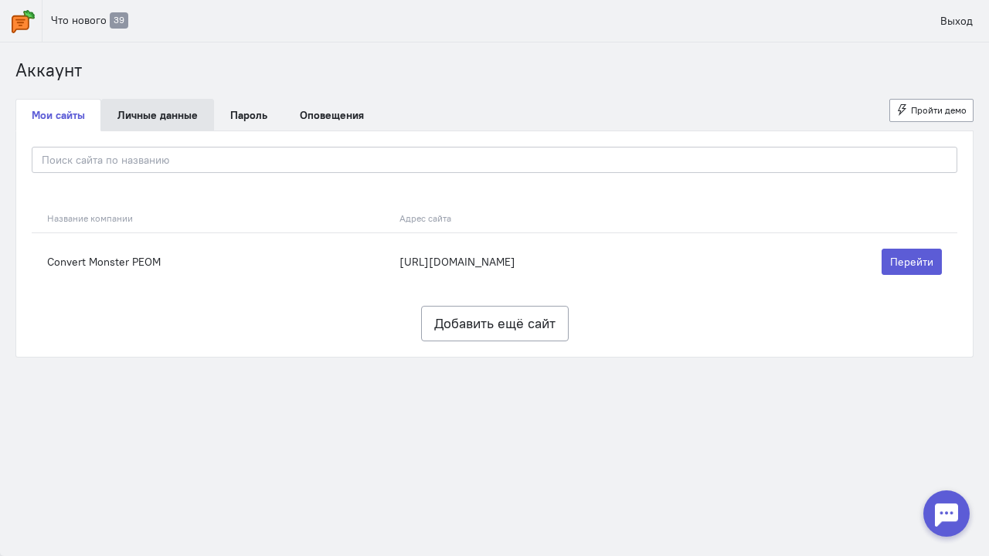
click at [164, 114] on link "Личные данные" at bounding box center [157, 115] width 113 height 32
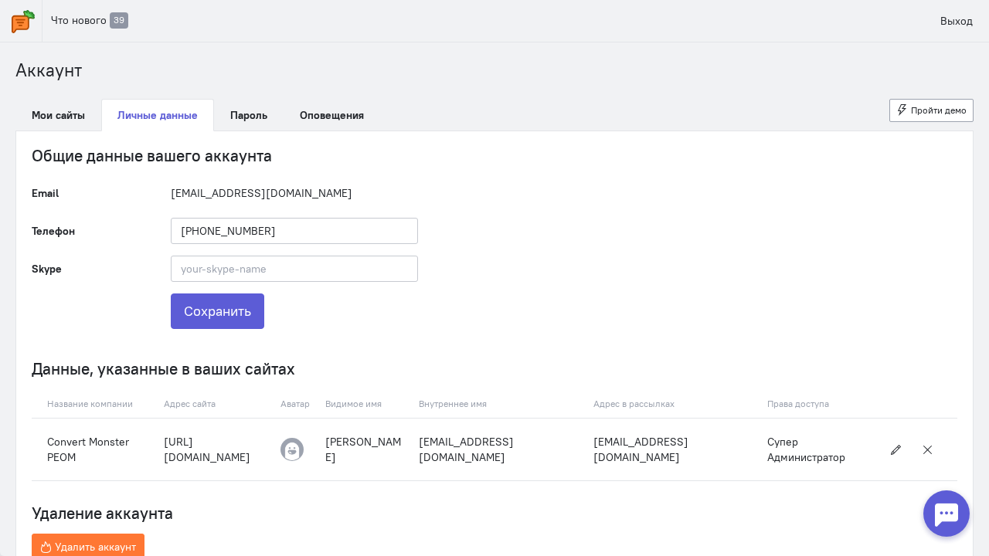
click at [25, 23] on img at bounding box center [23, 21] width 23 height 23
